Goal: Task Accomplishment & Management: Use online tool/utility

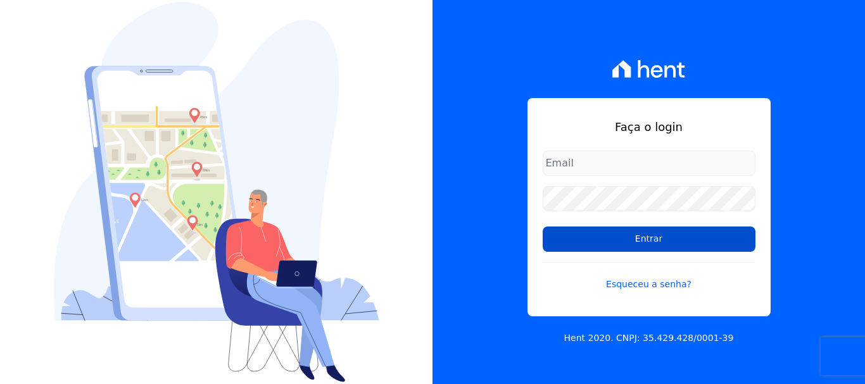
type input "documentos@fronteimoveis.com.br"
click at [604, 250] on input "Entrar" at bounding box center [649, 239] width 213 height 25
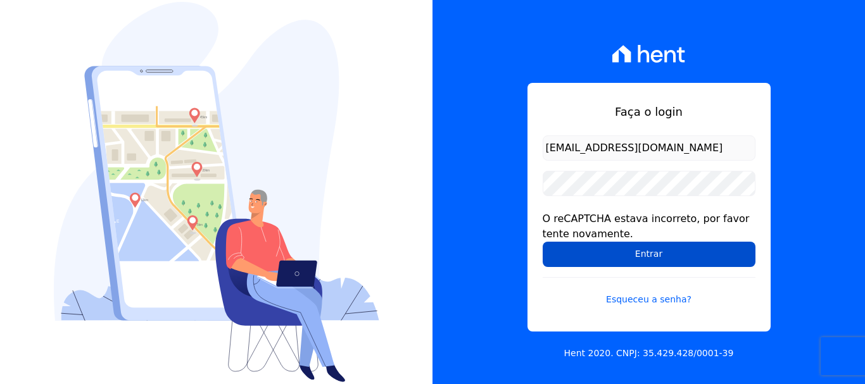
click at [599, 255] on input "Entrar" at bounding box center [649, 254] width 213 height 25
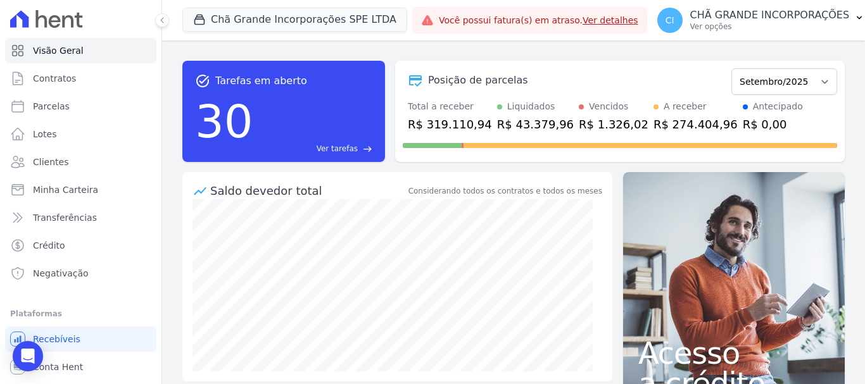
click at [824, 0] on div "CI CHÃ GRANDE INCORPORAÇÕES Ver opções Perfil do empreendimento Faturas Importa…" at bounding box center [761, 20] width 228 height 41
click at [815, 20] on p "CHÃ GRANDE INCORPORAÇÕES" at bounding box center [770, 15] width 160 height 13
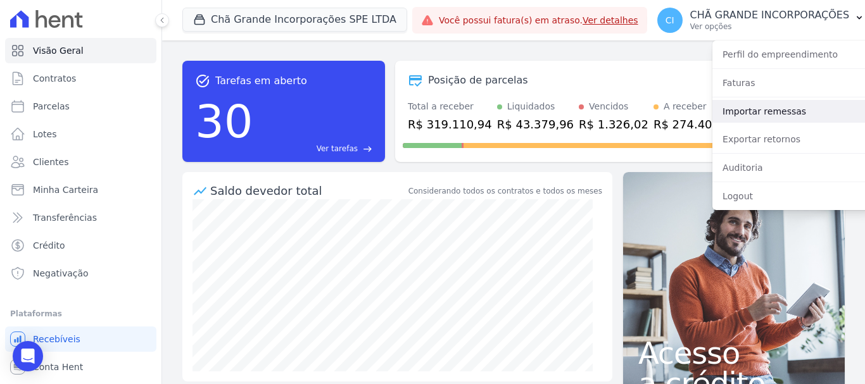
click at [757, 110] on link "Importar remessas" at bounding box center [794, 111] width 162 height 23
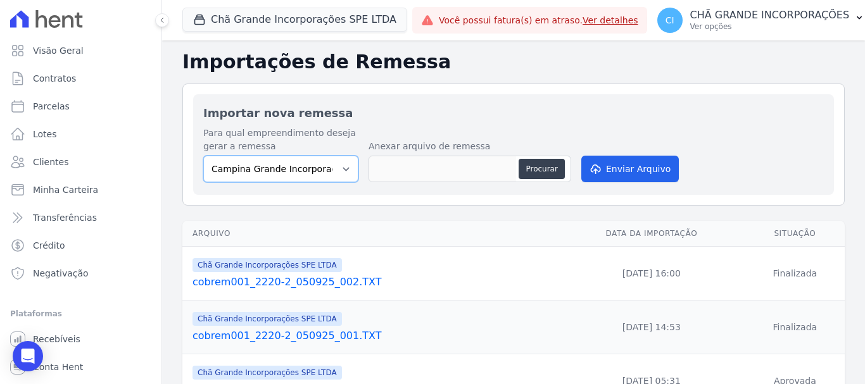
click at [279, 172] on select "Campina Grande Incorporações SPE LTDA Chã Grande Incorporações SPE LTDA Gravatá…" at bounding box center [280, 169] width 155 height 27
select select "fada966b-1e94-4a5a-a03a-a068354f70e7"
click at [203, 156] on select "Campina Grande Incorporações SPE LTDA Chã Grande Incorporações SPE LTDA Gravatá…" at bounding box center [280, 169] width 155 height 27
click at [552, 166] on button "Procurar" at bounding box center [542, 169] width 46 height 20
type input "cobrem001_2220-2_080925_002.TXT"
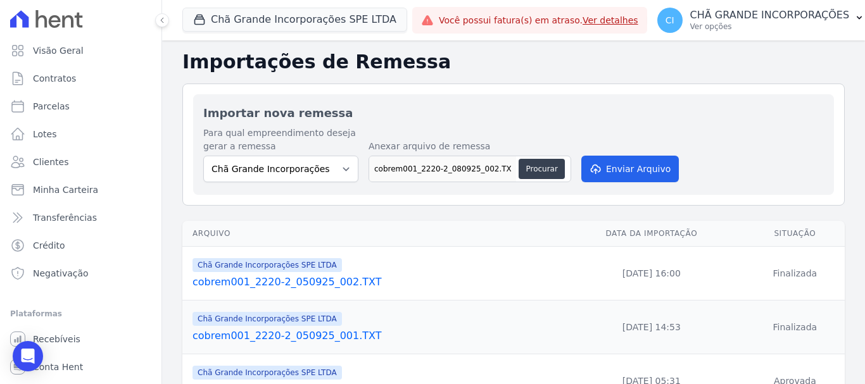
click at [607, 184] on div "Para qual empreendimento deseja gerar a remessa Campina Grande Incorporações SP…" at bounding box center [513, 156] width 621 height 58
click at [610, 170] on button "Enviar Arquivo" at bounding box center [630, 169] width 98 height 27
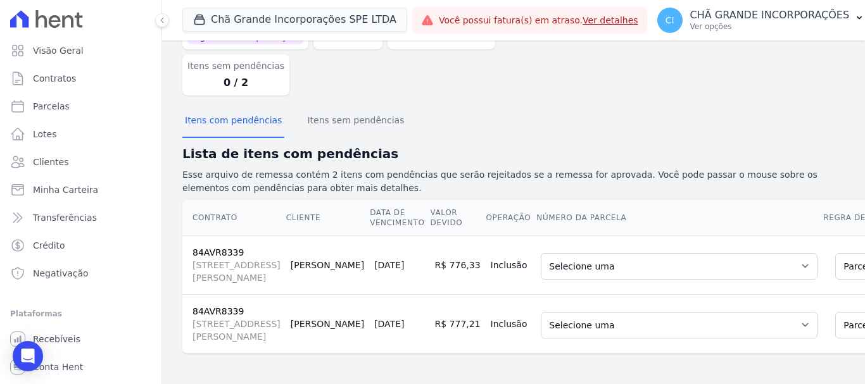
scroll to position [170, 0]
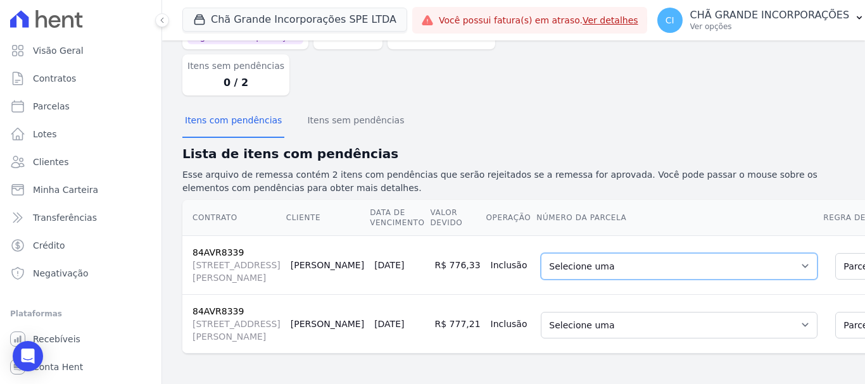
click at [541, 253] on select "Selecione uma 18 - [DATE] - R$ 733,70 - Vencido (Cobrança Expirada) 19 - [DATE]…" at bounding box center [679, 266] width 277 height 27
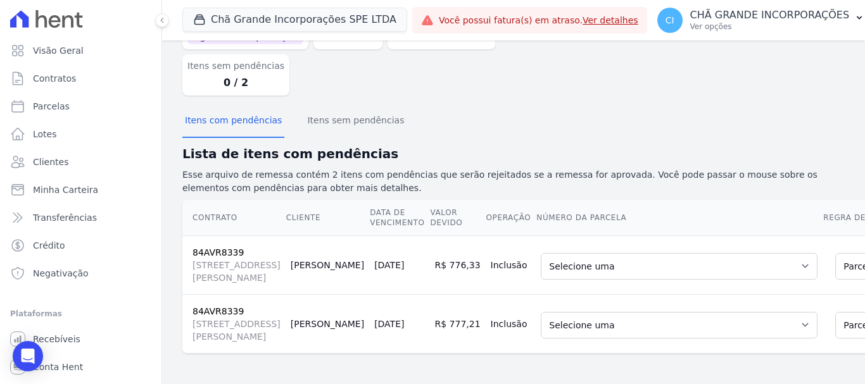
drag, startPoint x: 583, startPoint y: 270, endPoint x: 593, endPoint y: 270, distance: 9.5
click at [583, 295] on td "Selecione uma 18 - [DATE] - R$ 733,70 - Vencido (Cobrança Expirada) 19 - [DATE]…" at bounding box center [679, 324] width 287 height 59
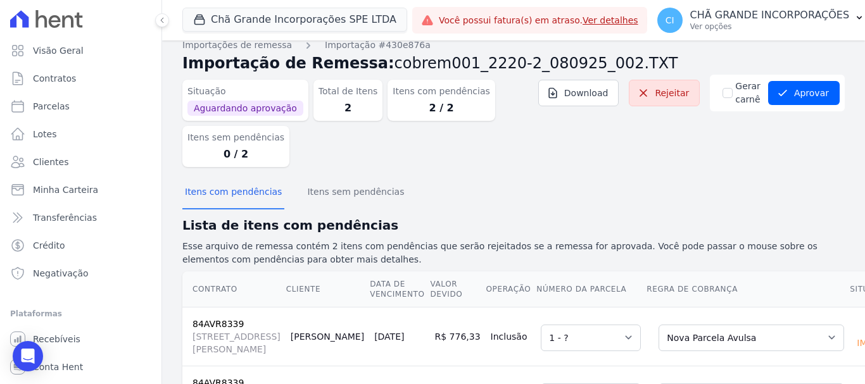
scroll to position [0, 0]
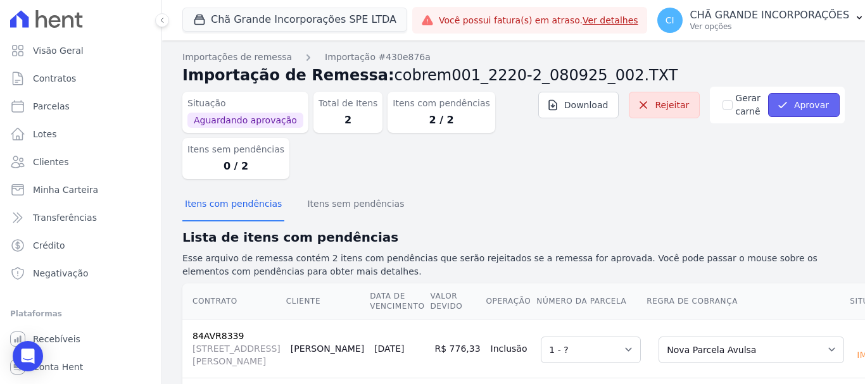
click at [790, 101] on button "Aprovar" at bounding box center [804, 105] width 72 height 24
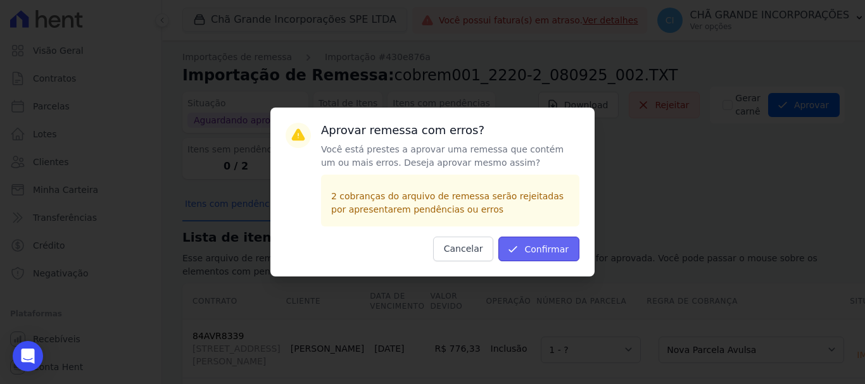
click at [533, 248] on button "Confirmar" at bounding box center [538, 249] width 81 height 25
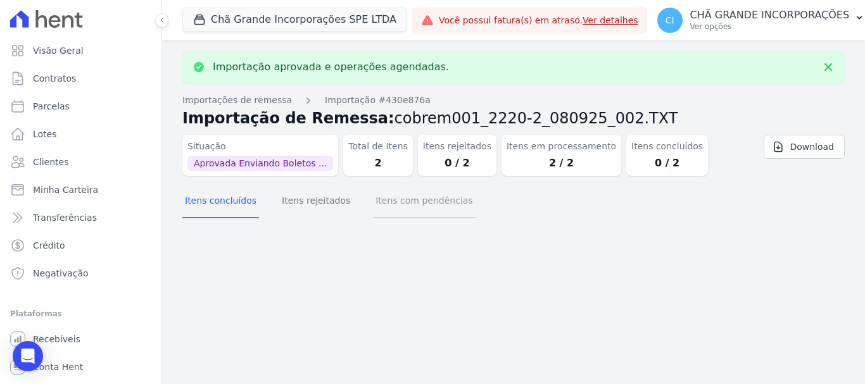
click at [445, 211] on button "Itens com pendências" at bounding box center [424, 202] width 102 height 33
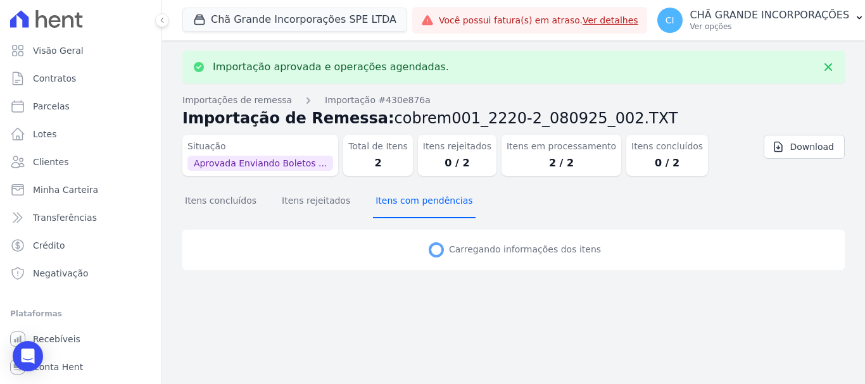
click at [445, 211] on button "Itens com pendências" at bounding box center [424, 202] width 102 height 33
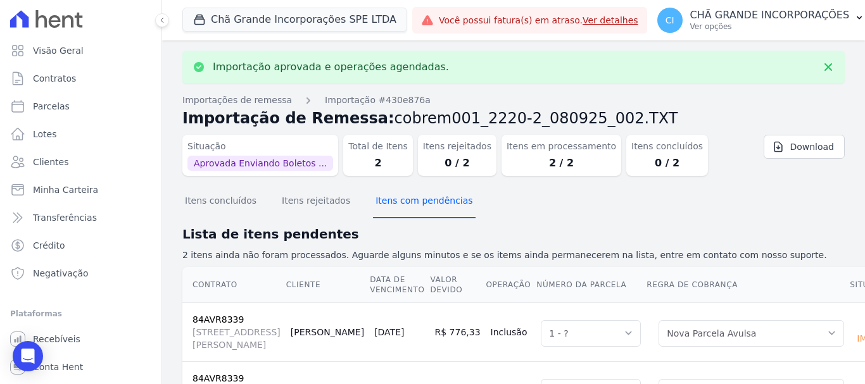
click at [445, 211] on button "Itens com pendências" at bounding box center [424, 202] width 102 height 33
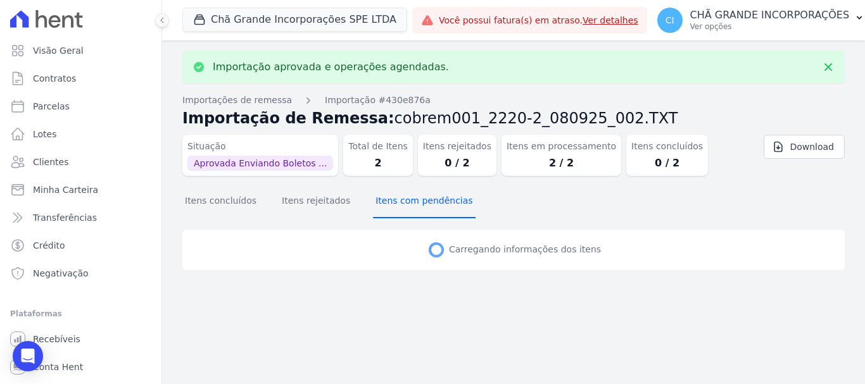
click at [445, 211] on button "Itens com pendências" at bounding box center [424, 202] width 102 height 33
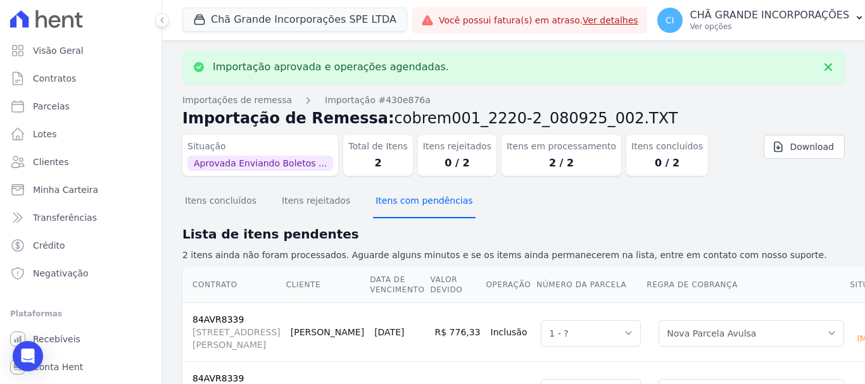
click at [446, 212] on button "Itens com pendências" at bounding box center [424, 202] width 102 height 33
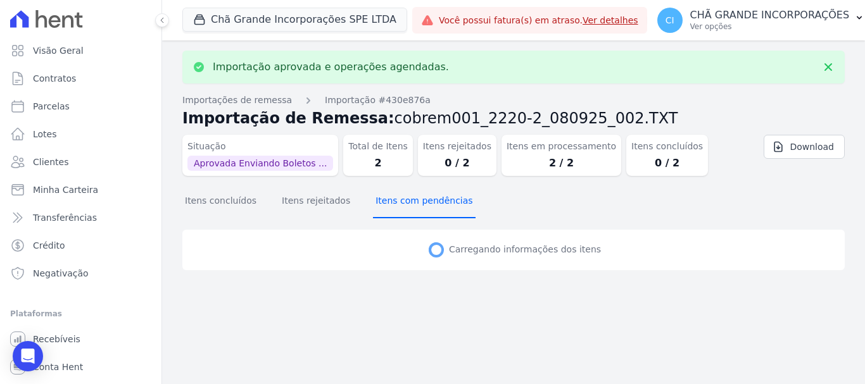
click at [446, 212] on button "Itens com pendências" at bounding box center [424, 202] width 102 height 33
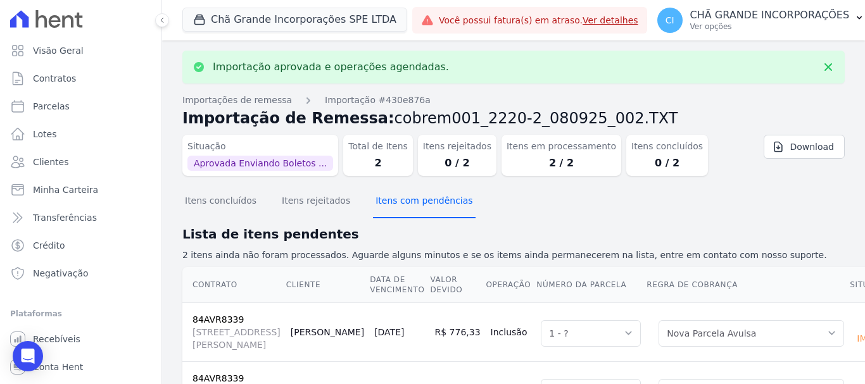
click at [446, 212] on button "Itens com pendências" at bounding box center [424, 202] width 102 height 33
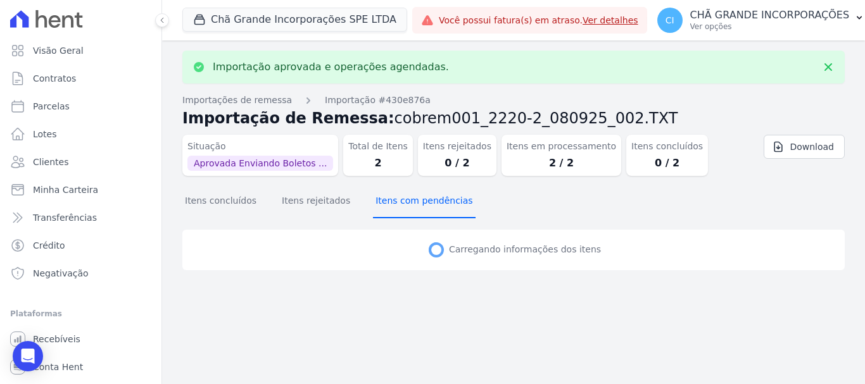
click at [446, 212] on button "Itens com pendências" at bounding box center [424, 202] width 102 height 33
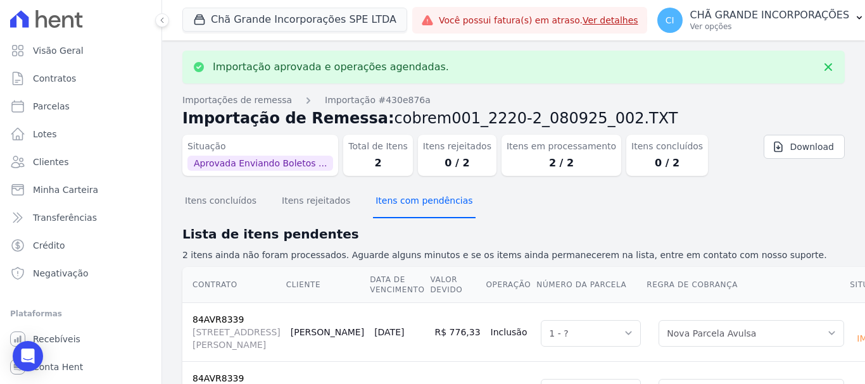
click at [446, 212] on button "Itens com pendências" at bounding box center [424, 202] width 102 height 33
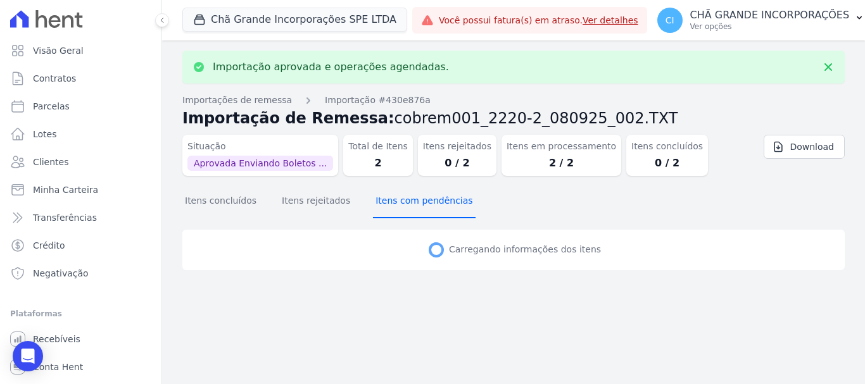
click at [446, 212] on button "Itens com pendências" at bounding box center [424, 202] width 102 height 33
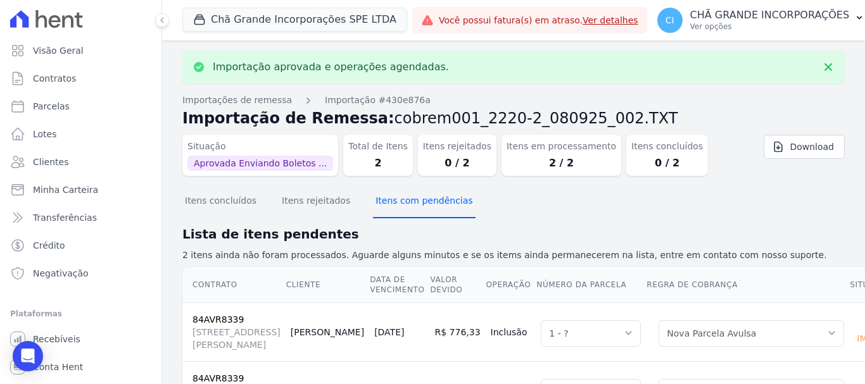
click at [446, 212] on button "Itens com pendências" at bounding box center [424, 202] width 102 height 33
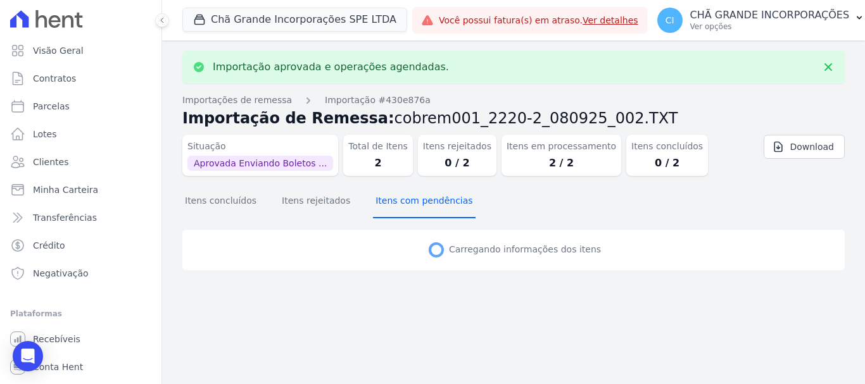
click at [446, 212] on button "Itens com pendências" at bounding box center [424, 202] width 102 height 33
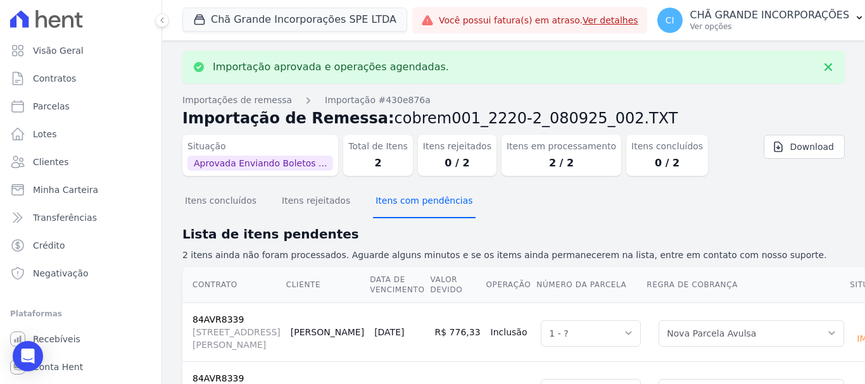
click at [446, 212] on button "Itens com pendências" at bounding box center [424, 202] width 102 height 33
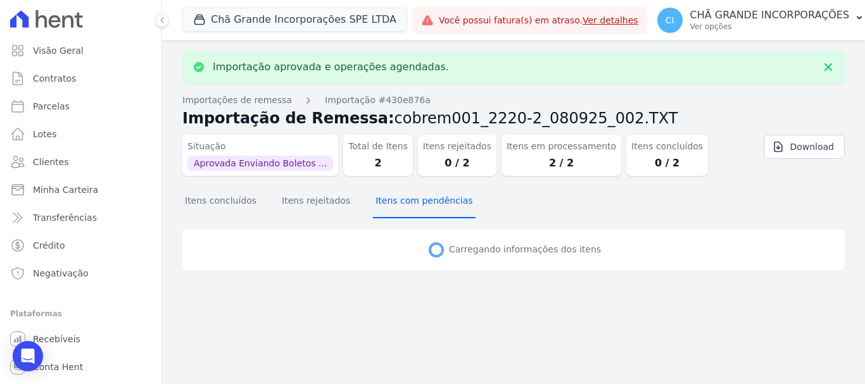
click at [446, 212] on button "Itens com pendências" at bounding box center [424, 202] width 102 height 33
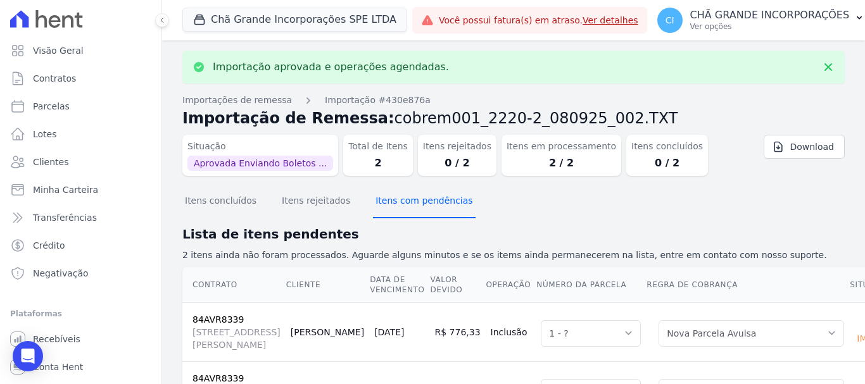
click at [421, 208] on button "Itens com pendências" at bounding box center [424, 202] width 102 height 33
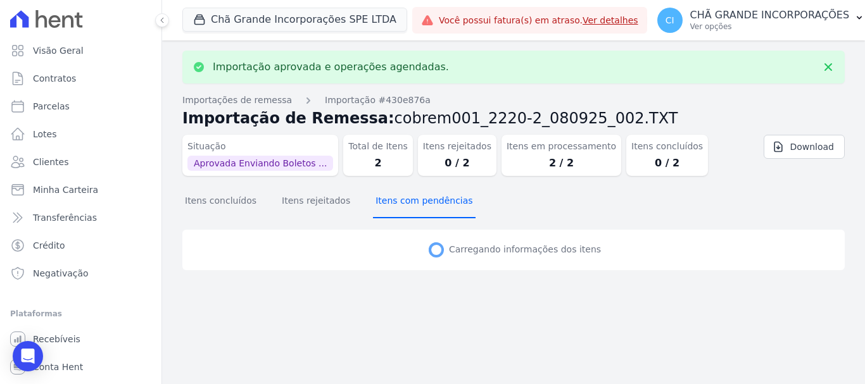
click at [421, 208] on button "Itens com pendências" at bounding box center [424, 202] width 102 height 33
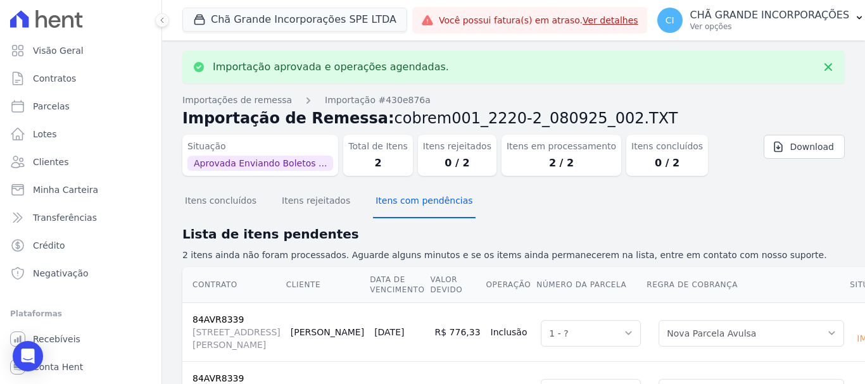
click at [421, 208] on button "Itens com pendências" at bounding box center [424, 202] width 102 height 33
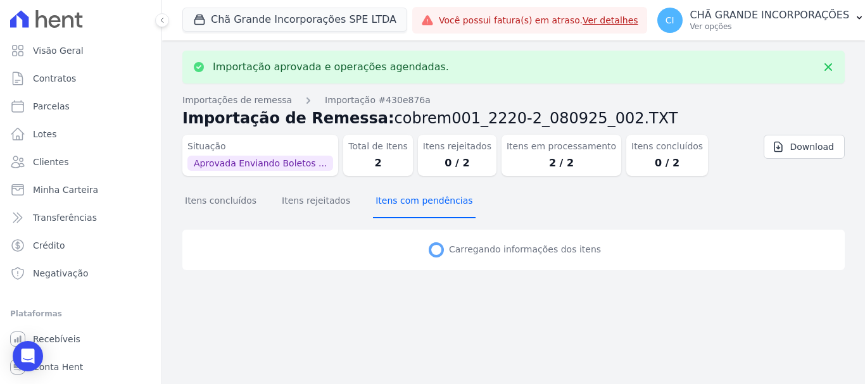
click at [421, 208] on button "Itens com pendências" at bounding box center [424, 202] width 102 height 33
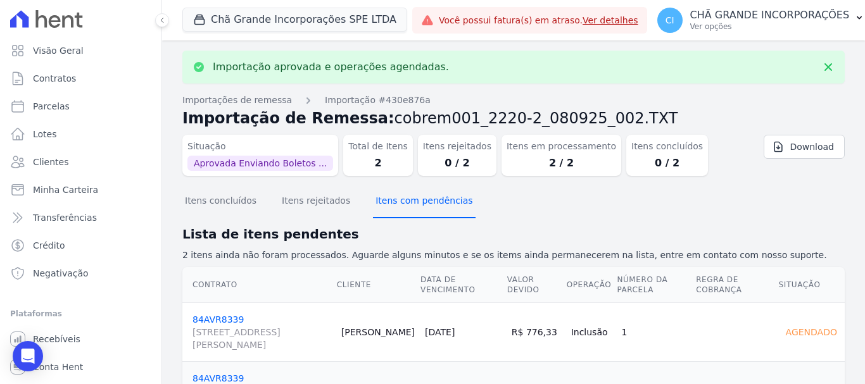
click at [421, 208] on button "Itens com pendências" at bounding box center [424, 202] width 102 height 33
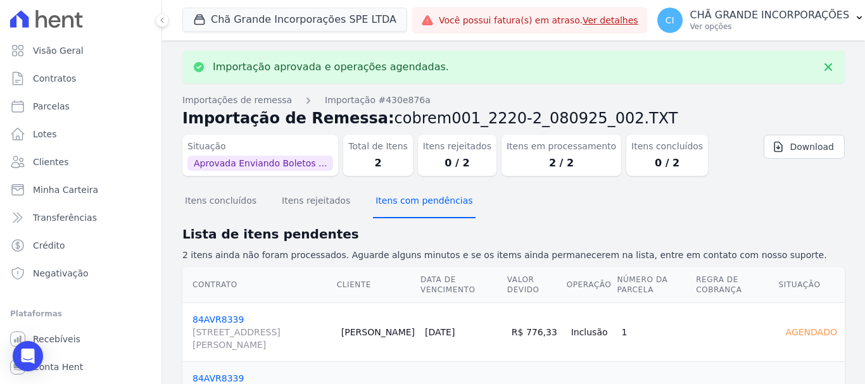
click at [421, 208] on button "Itens com pendências" at bounding box center [424, 202] width 102 height 33
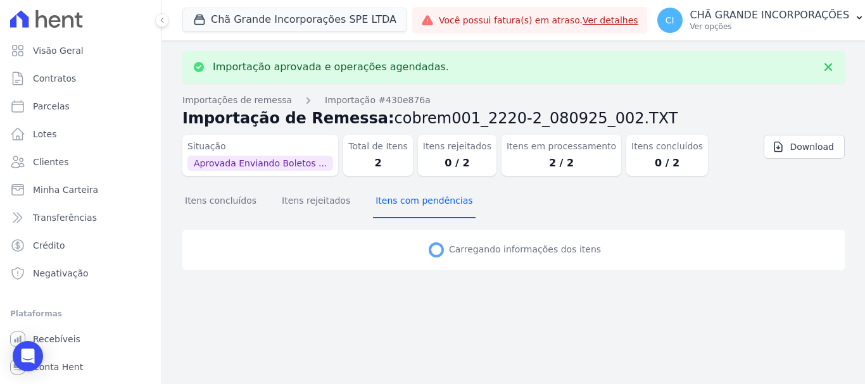
click at [421, 208] on button "Itens com pendências" at bounding box center [424, 202] width 102 height 33
click at [421, 208] on div "Importação aprovada e operações agendadas. Importações de remessa Importação #4…" at bounding box center [513, 213] width 703 height 344
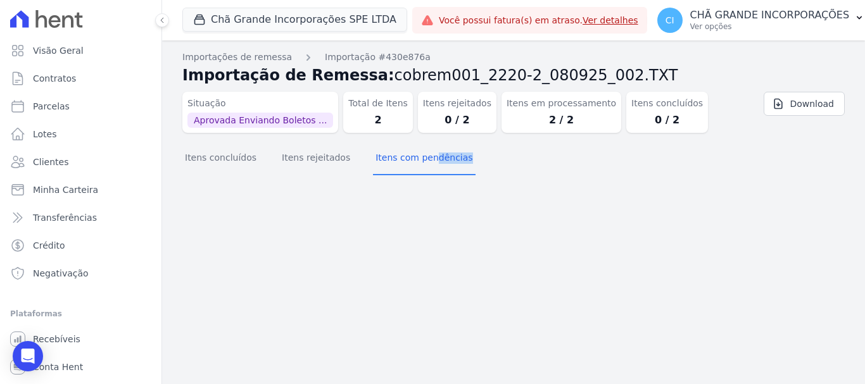
click at [421, 208] on div "Importação aprovada e operações agendadas. Importações de remessa Importação #4…" at bounding box center [513, 213] width 703 height 344
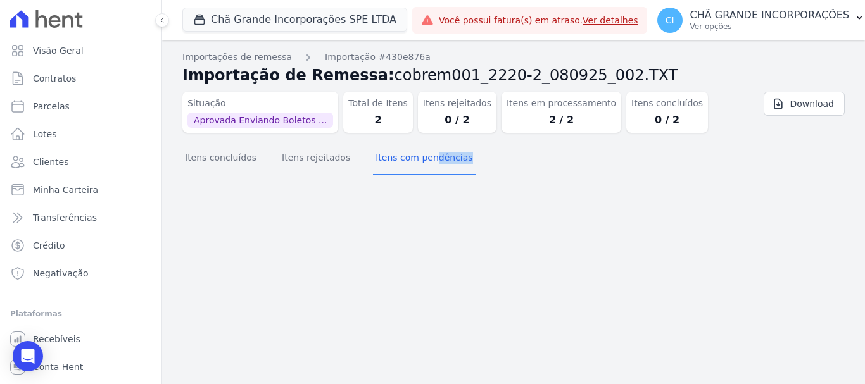
click at [421, 208] on div "Importação aprovada e operações agendadas. Importações de remessa Importação #4…" at bounding box center [513, 213] width 703 height 344
click at [430, 167] on button "Itens com pendências" at bounding box center [424, 159] width 102 height 33
click at [220, 161] on button "Itens concluídos" at bounding box center [220, 159] width 77 height 33
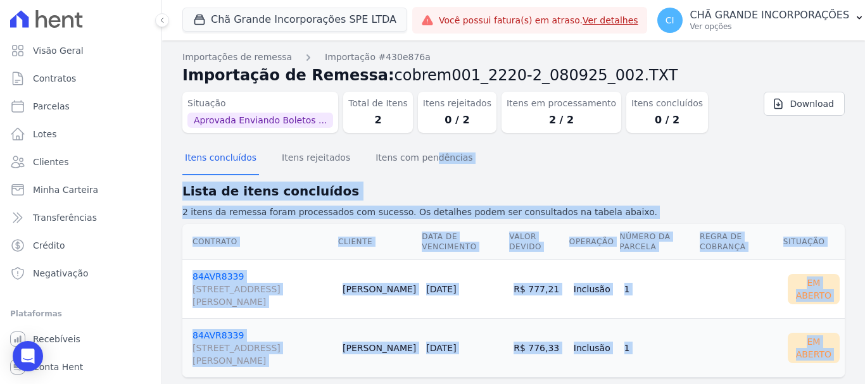
click at [594, 181] on section "Itens concluídos Itens rejeitados Itens com pendências Lista de itens concluído…" at bounding box center [513, 270] width 663 height 255
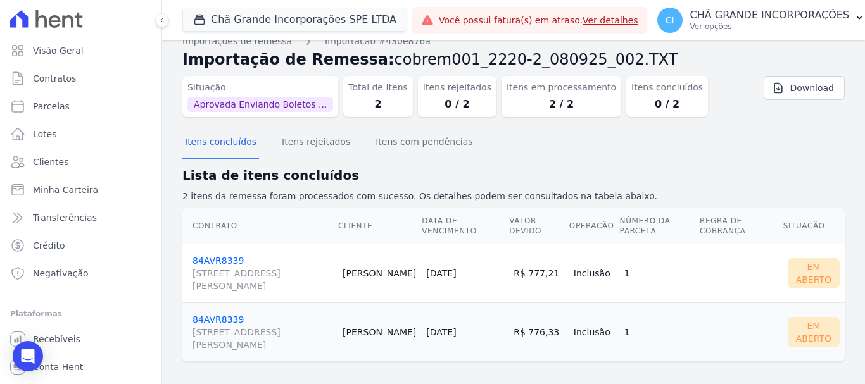
scroll to position [25, 0]
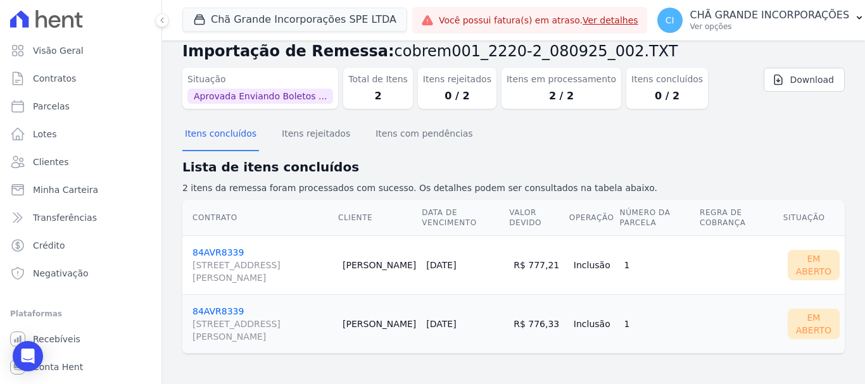
click at [229, 254] on link "84AVR8339 [STREET_ADDRESS][PERSON_NAME]" at bounding box center [263, 266] width 140 height 37
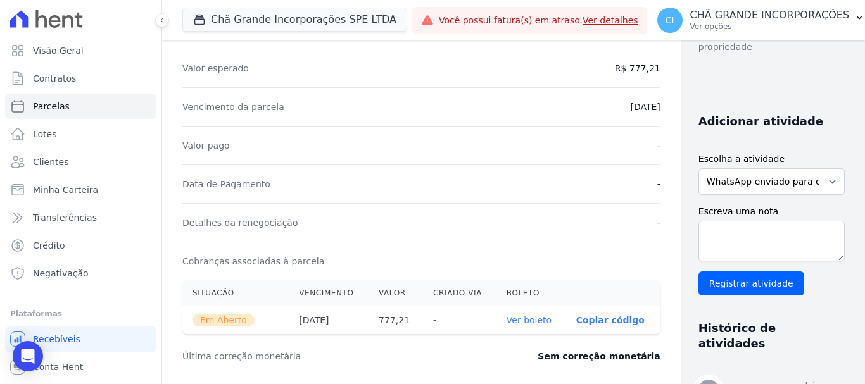
scroll to position [253, 0]
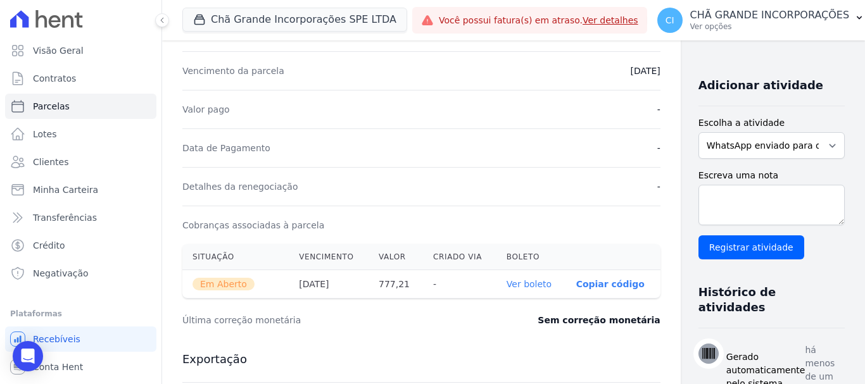
click at [507, 287] on link "Ver boleto" at bounding box center [529, 284] width 45 height 10
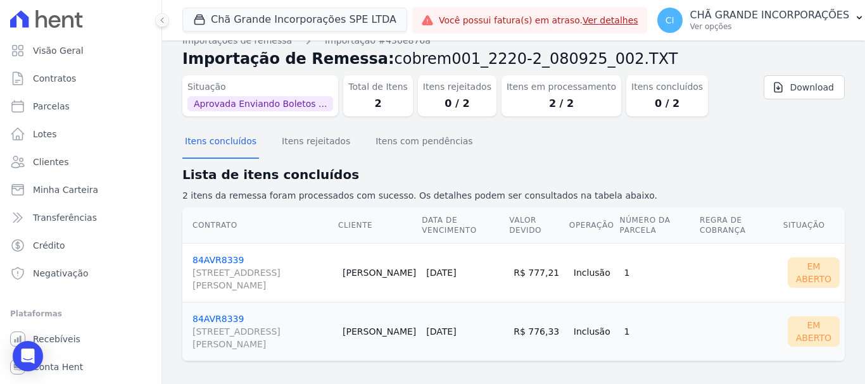
scroll to position [25, 0]
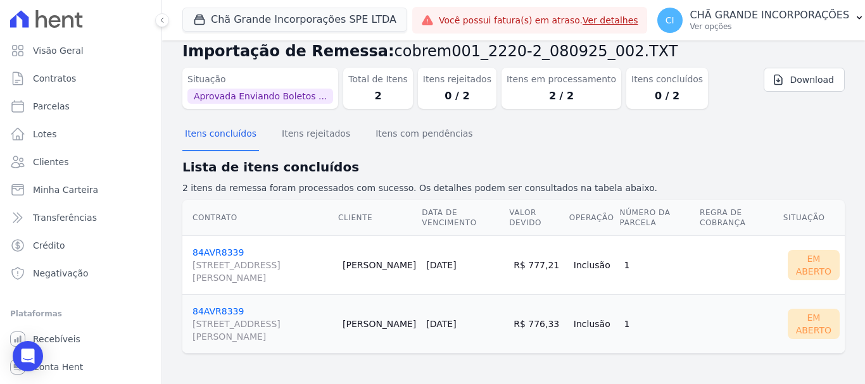
click at [228, 308] on link "84AVR8339 [STREET_ADDRESS][PERSON_NAME]" at bounding box center [263, 325] width 140 height 37
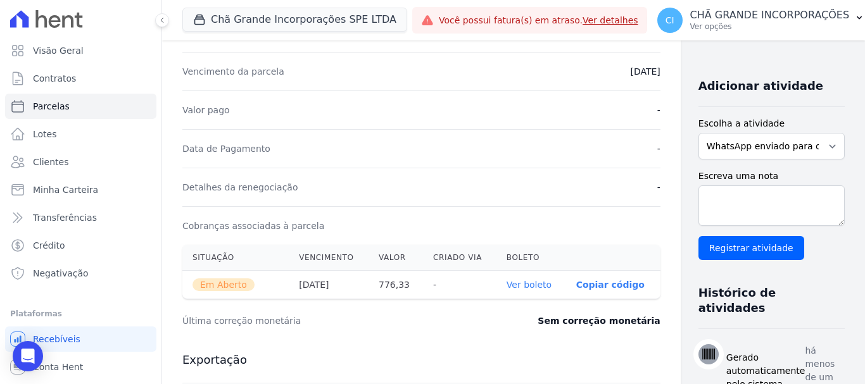
scroll to position [253, 0]
click at [509, 281] on link "Ver boleto" at bounding box center [529, 284] width 45 height 10
